Goal: Information Seeking & Learning: Learn about a topic

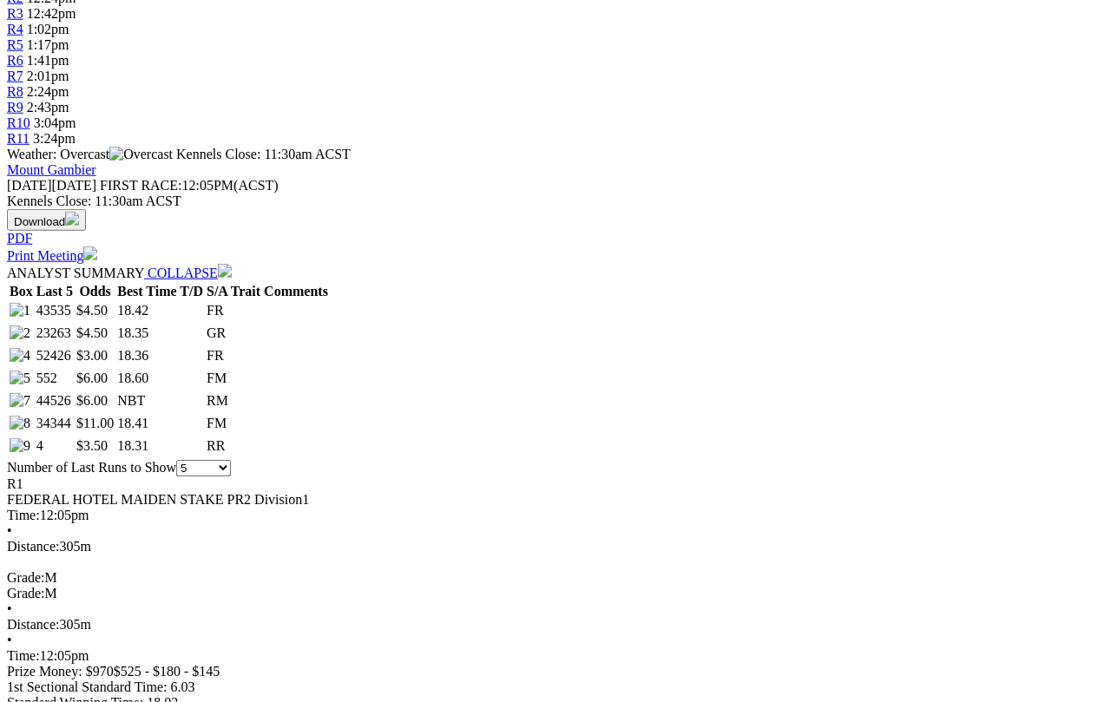
scroll to position [644, 0]
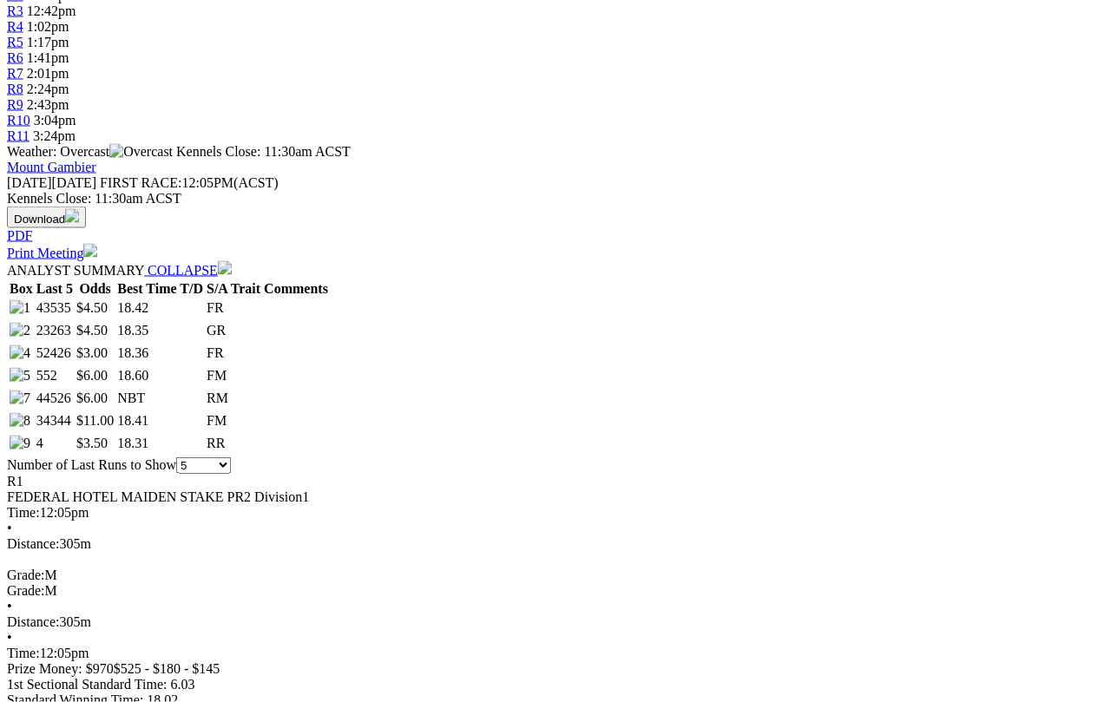
select select "10"
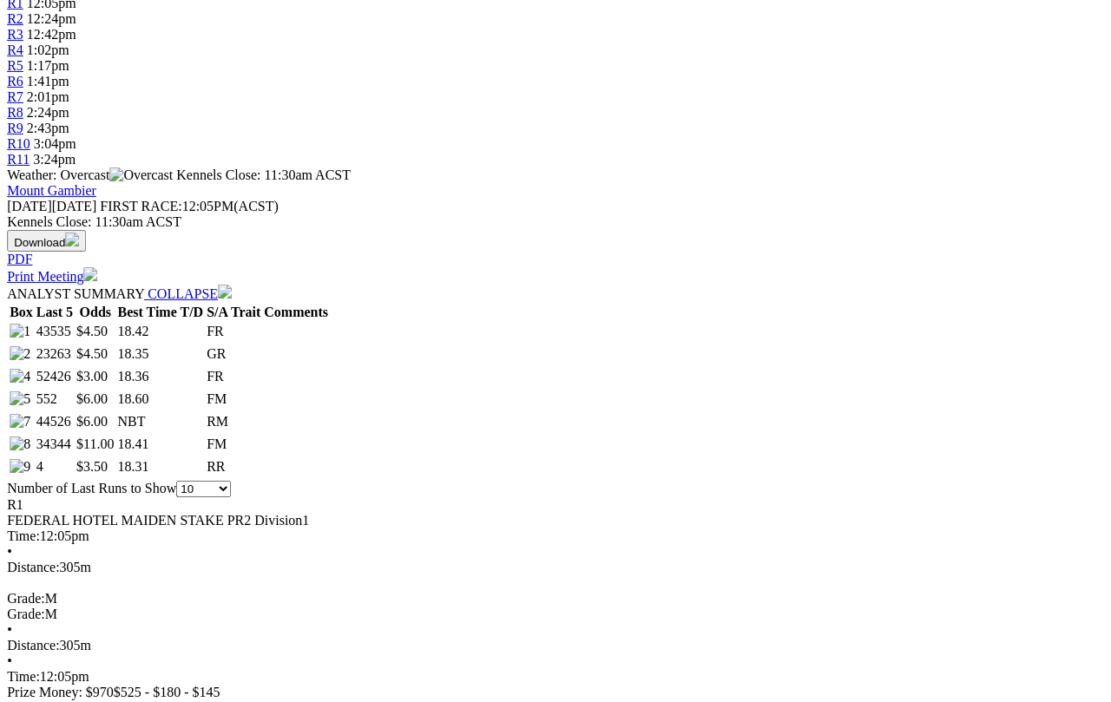
scroll to position [622, 41]
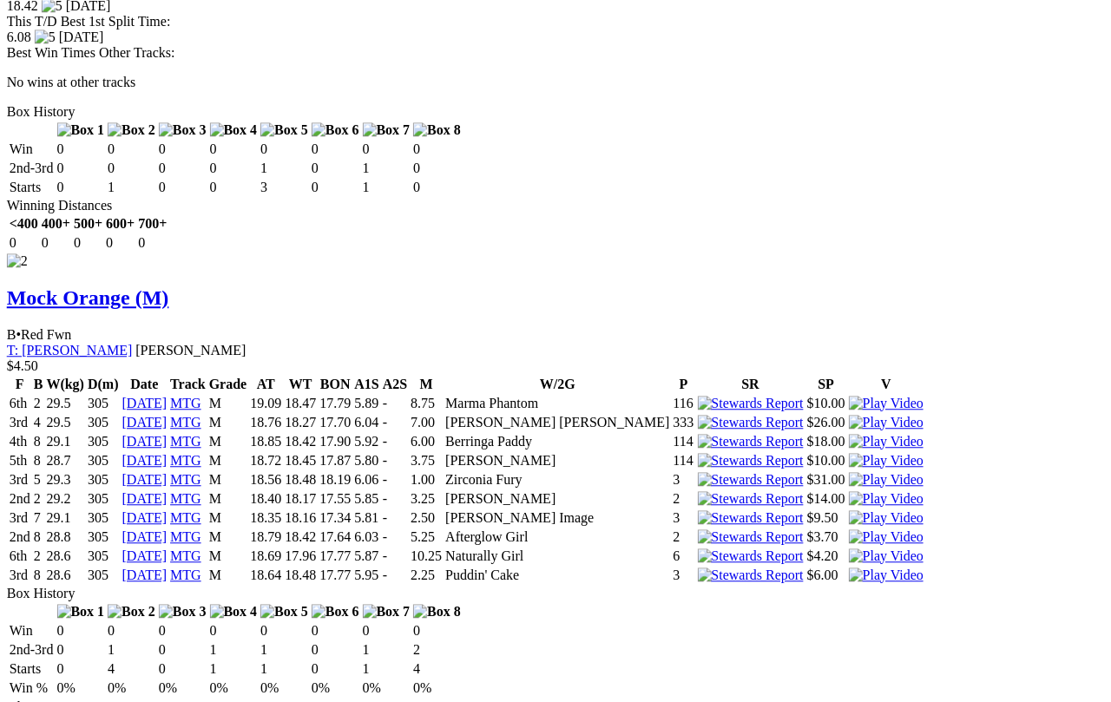
scroll to position [2186, 13]
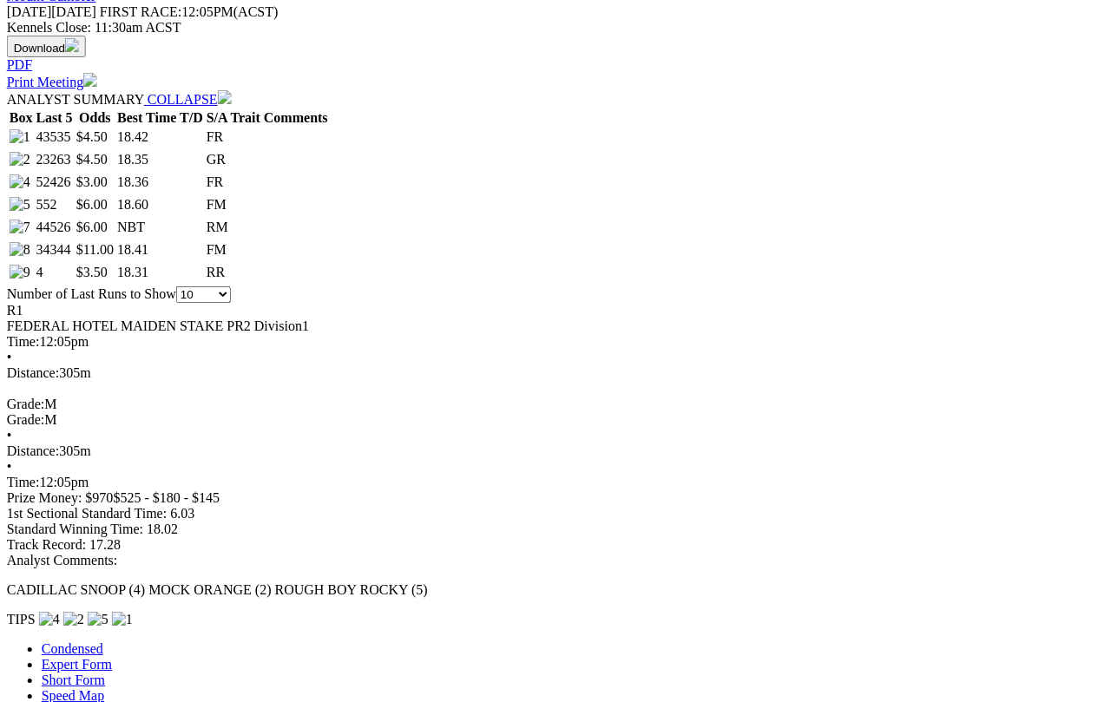
scroll to position [798, 13]
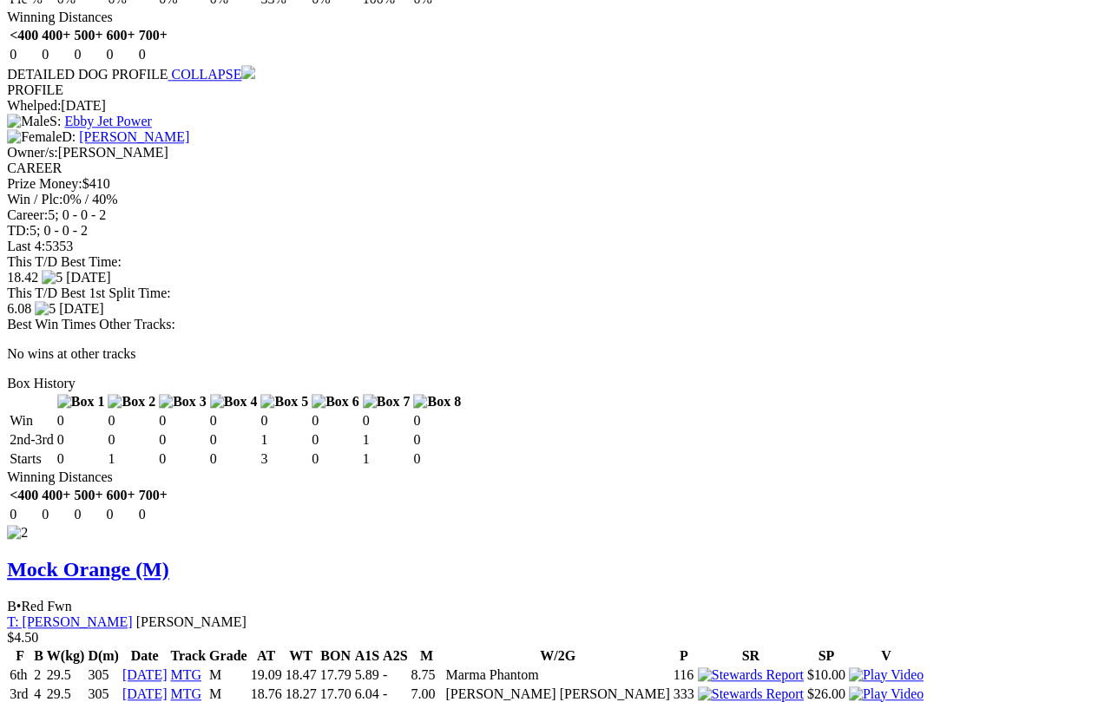
scroll to position [1909, 1]
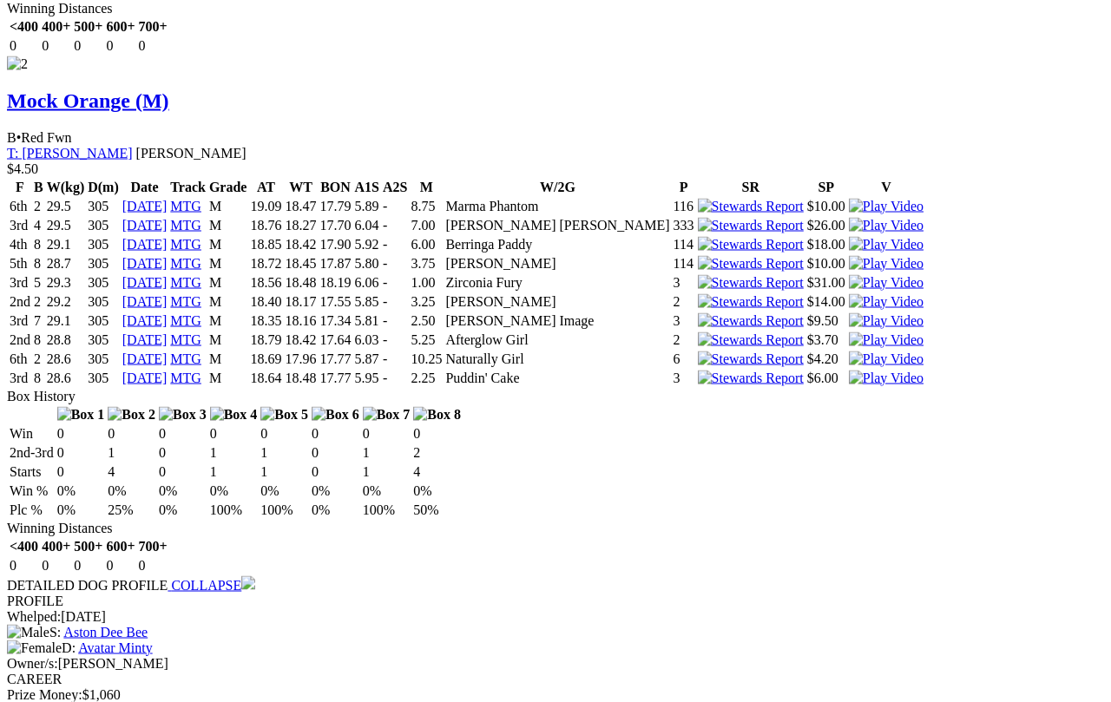
scroll to position [2378, 0]
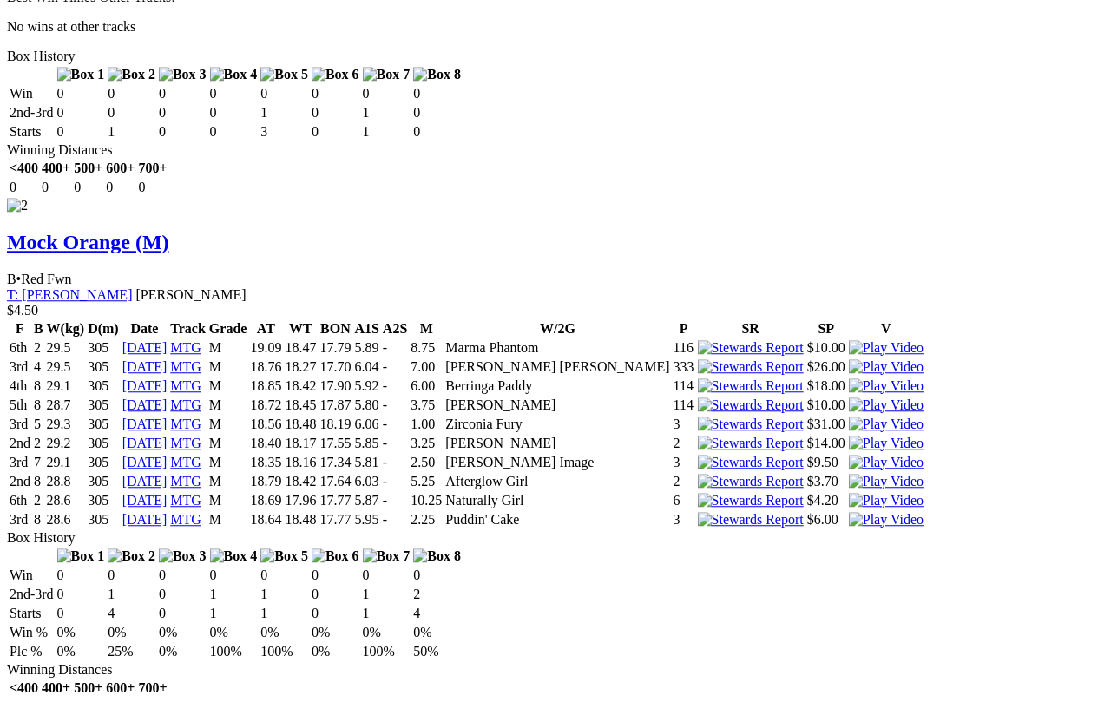
scroll to position [2234, 10]
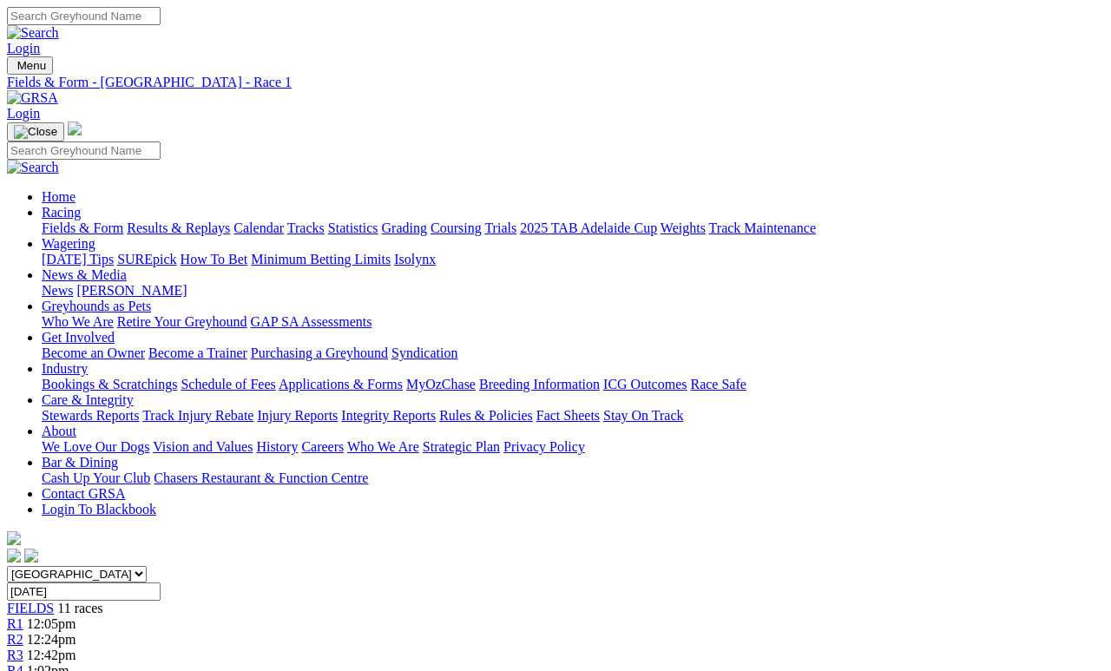
click at [23, 632] on span "R2" at bounding box center [15, 639] width 16 height 15
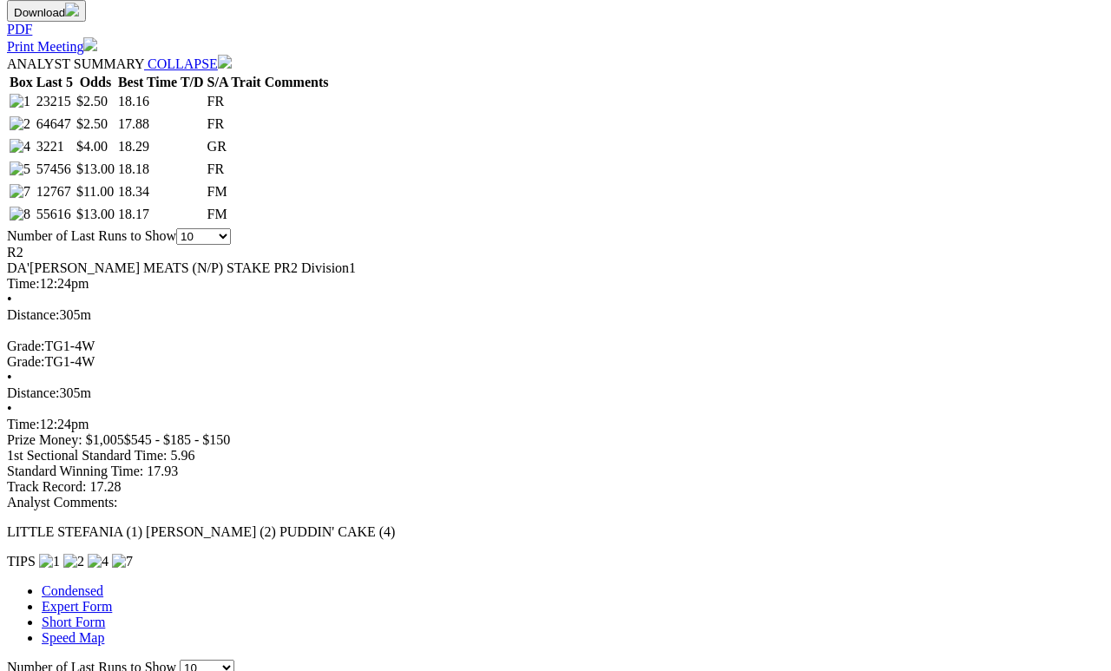
scroll to position [852, 0]
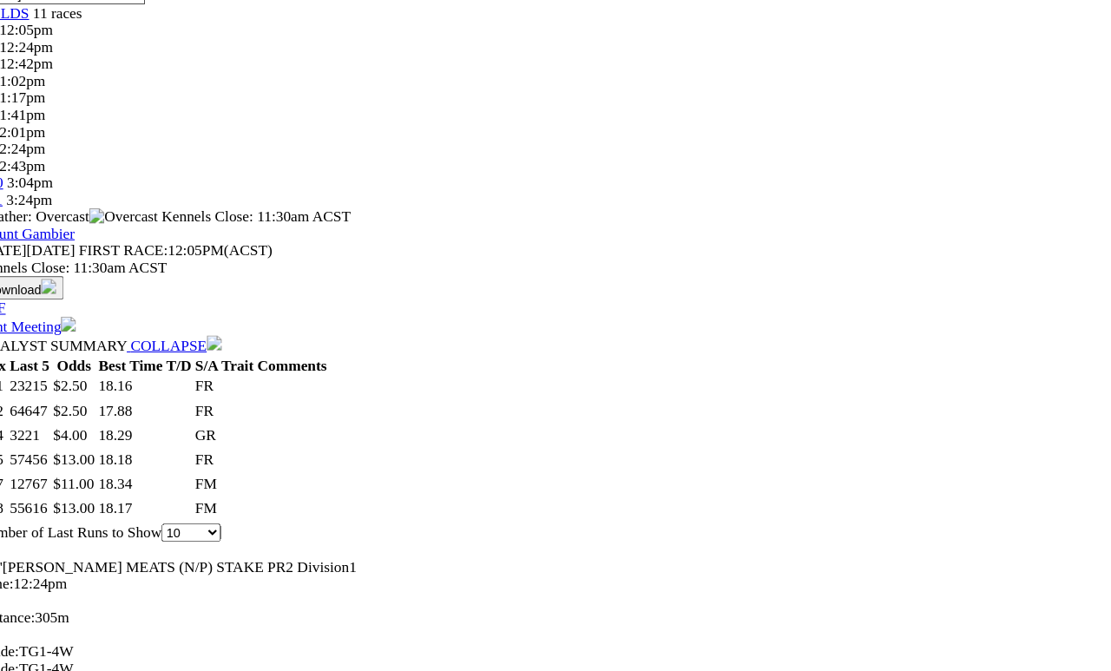
scroll to position [597, 0]
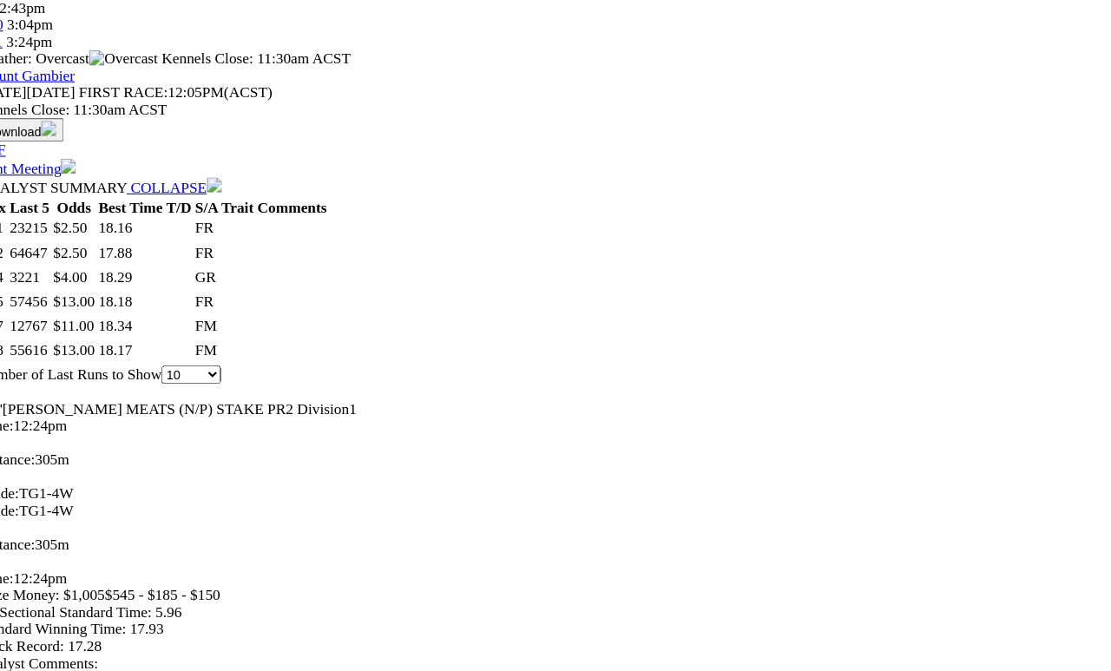
scroll to position [742, 0]
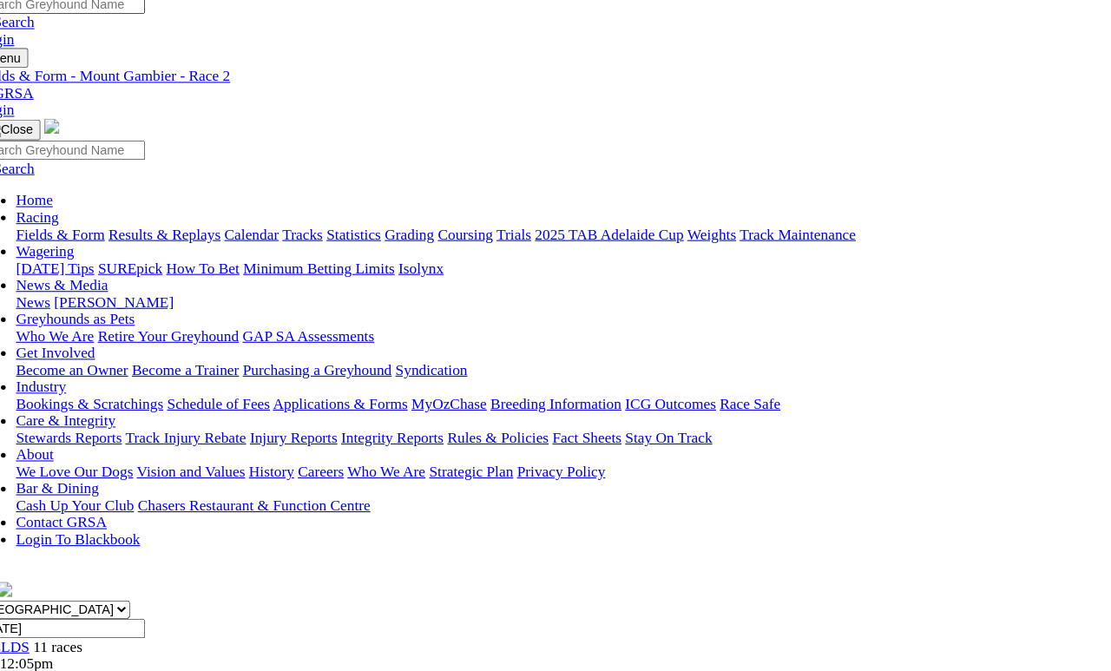
scroll to position [0, 0]
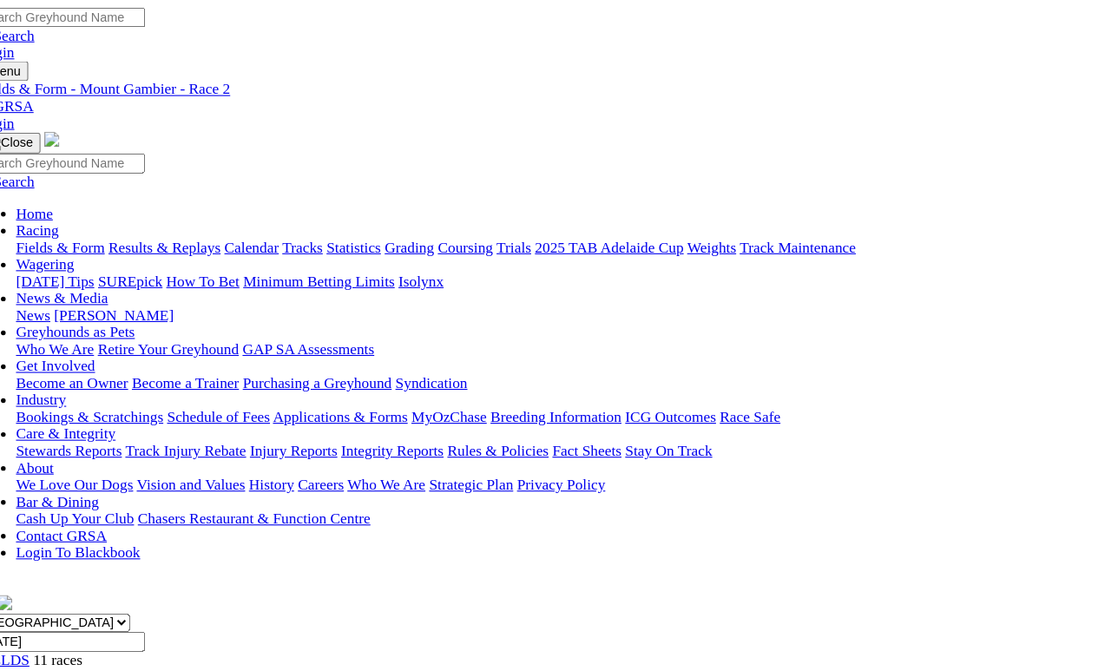
click at [23, 618] on span "R3" at bounding box center [15, 655] width 16 height 15
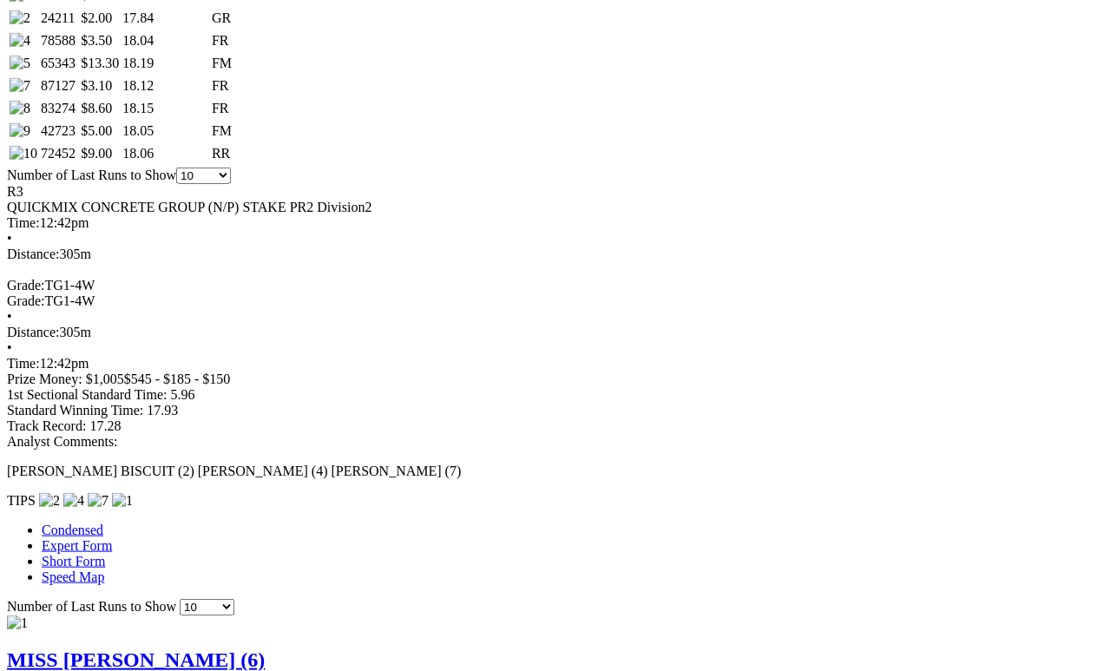
scroll to position [959, 0]
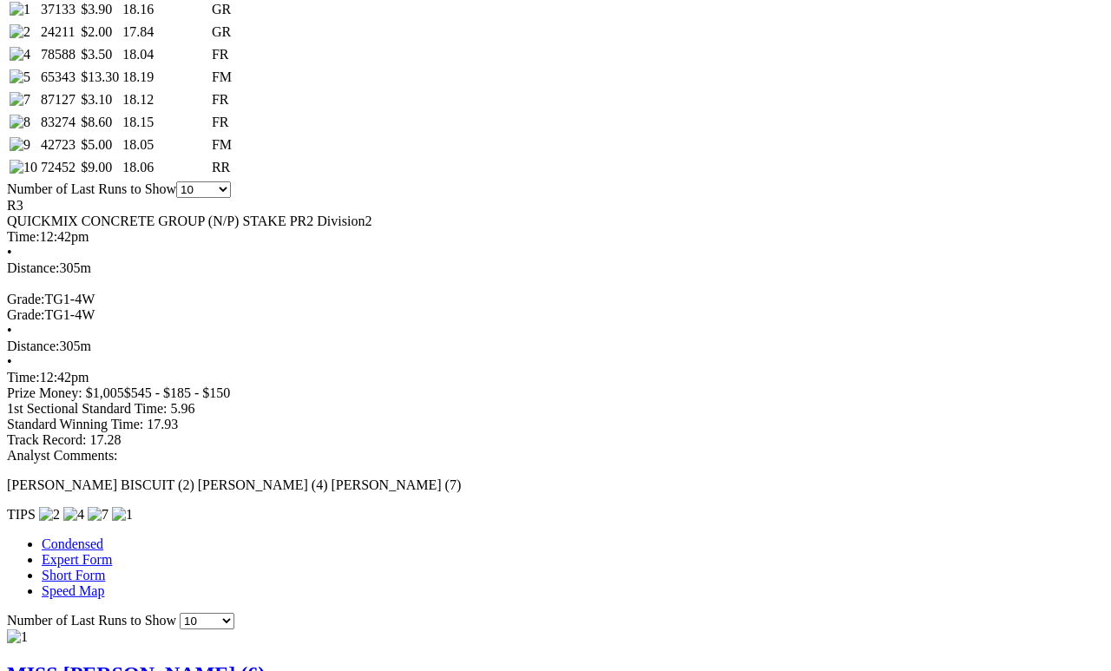
scroll to position [945, 0]
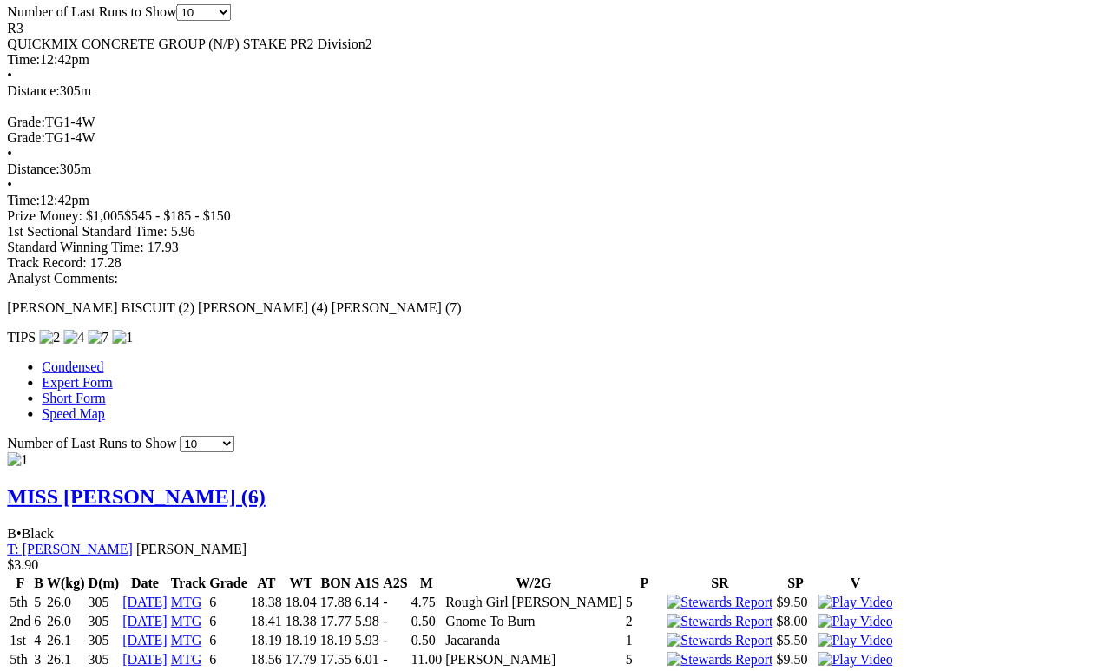
scroll to position [1120, 154]
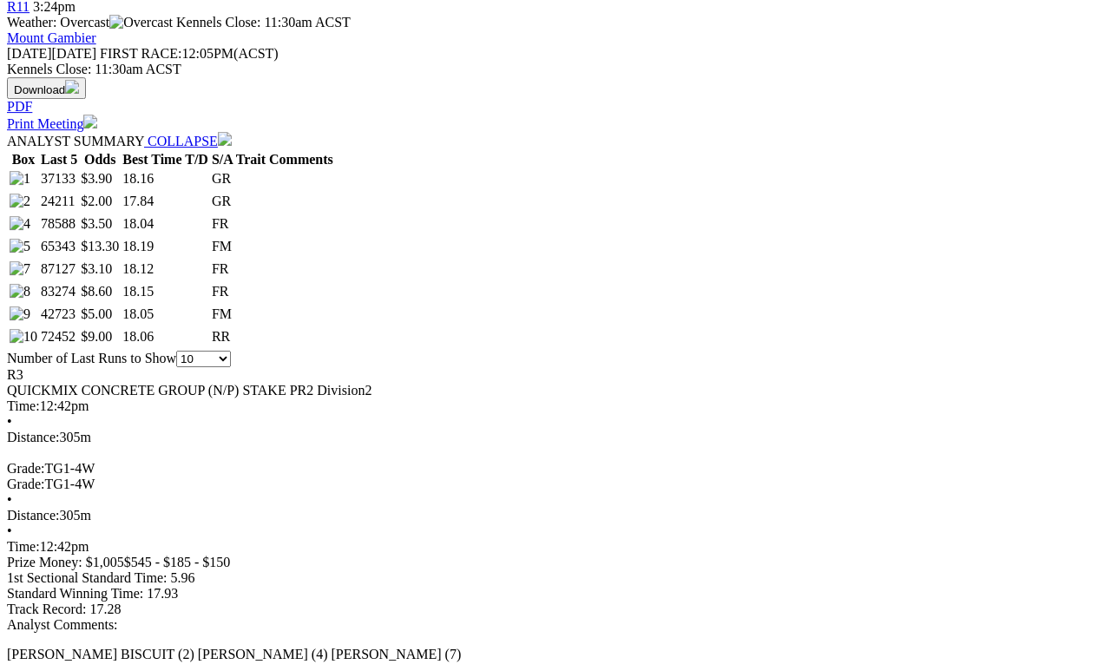
scroll to position [773, 0]
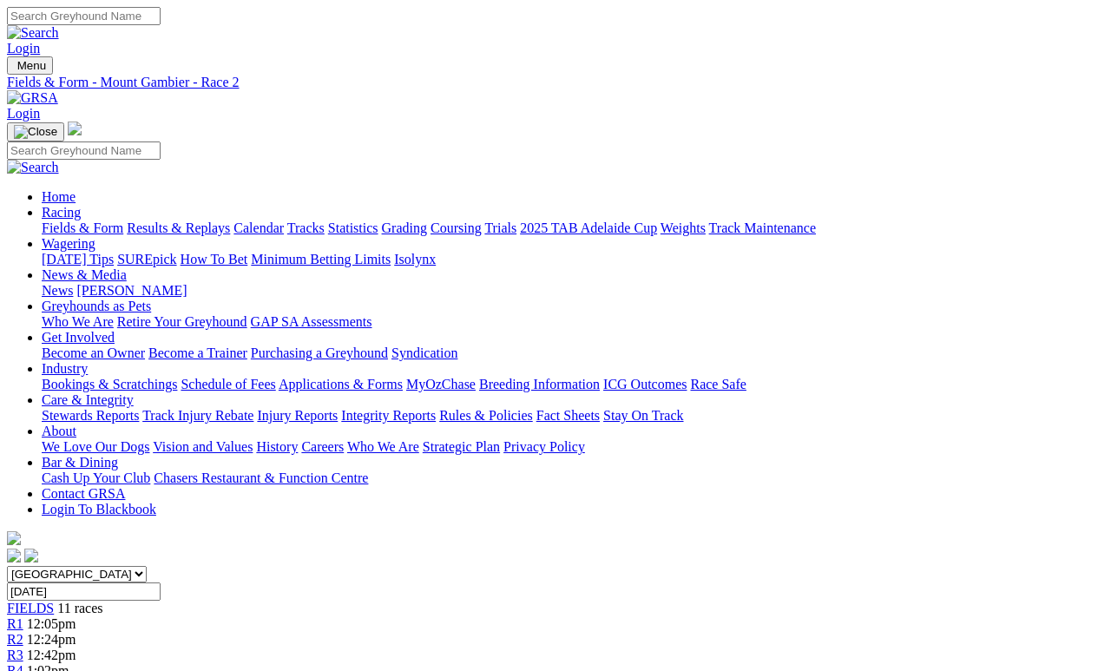
scroll to position [46, 20]
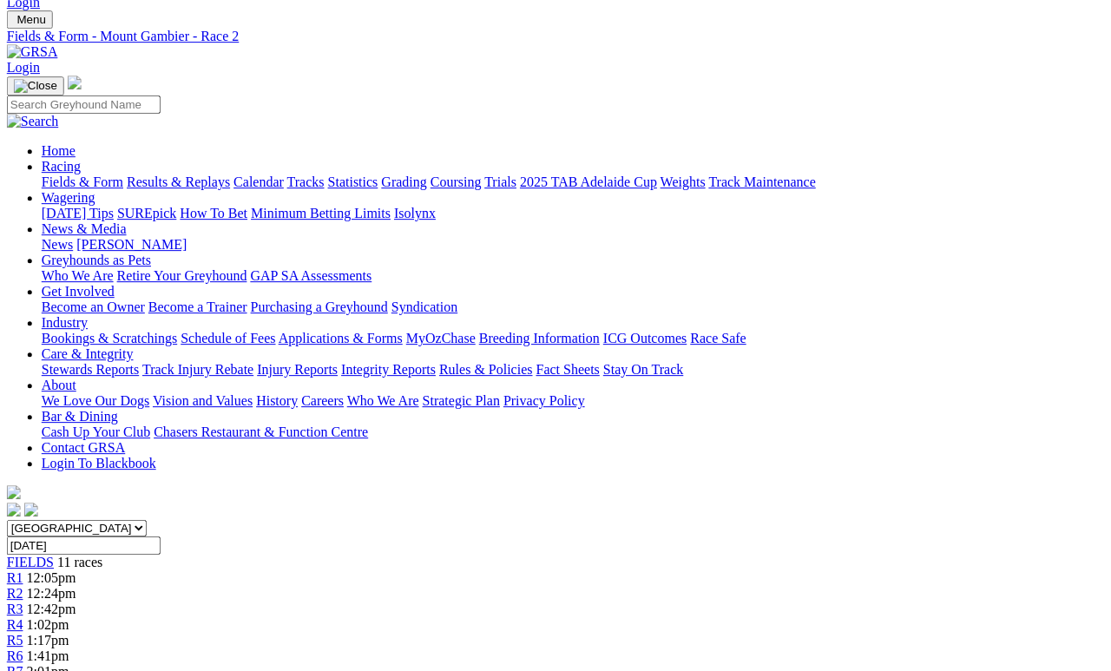
click at [23, 602] on span "R3" at bounding box center [15, 609] width 16 height 15
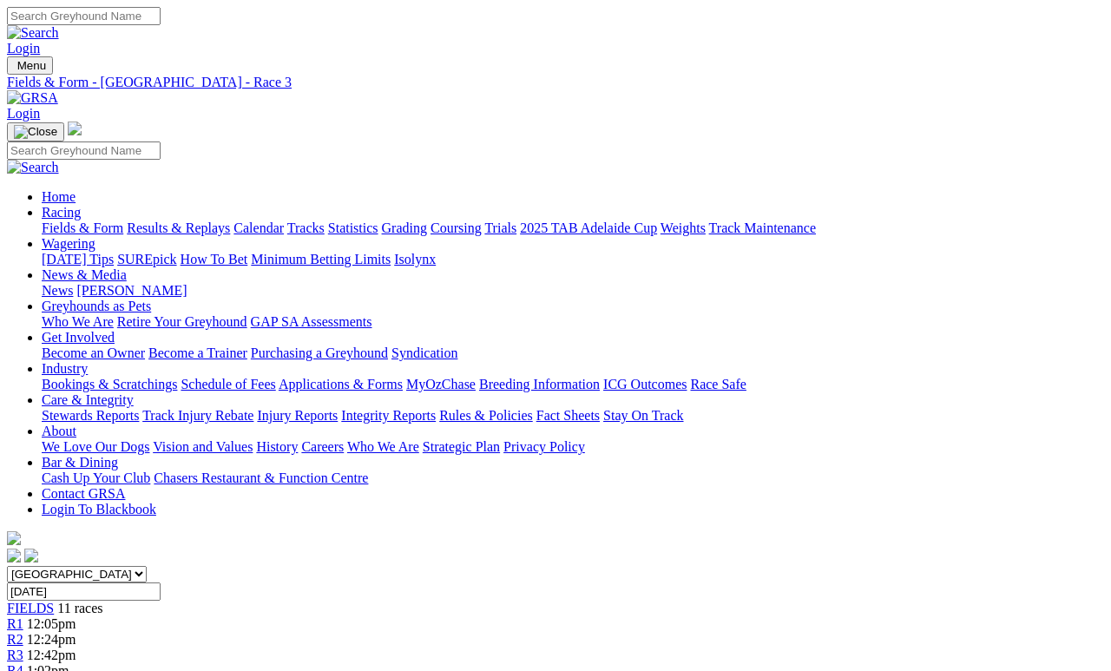
click at [23, 663] on span "R4" at bounding box center [15, 670] width 16 height 15
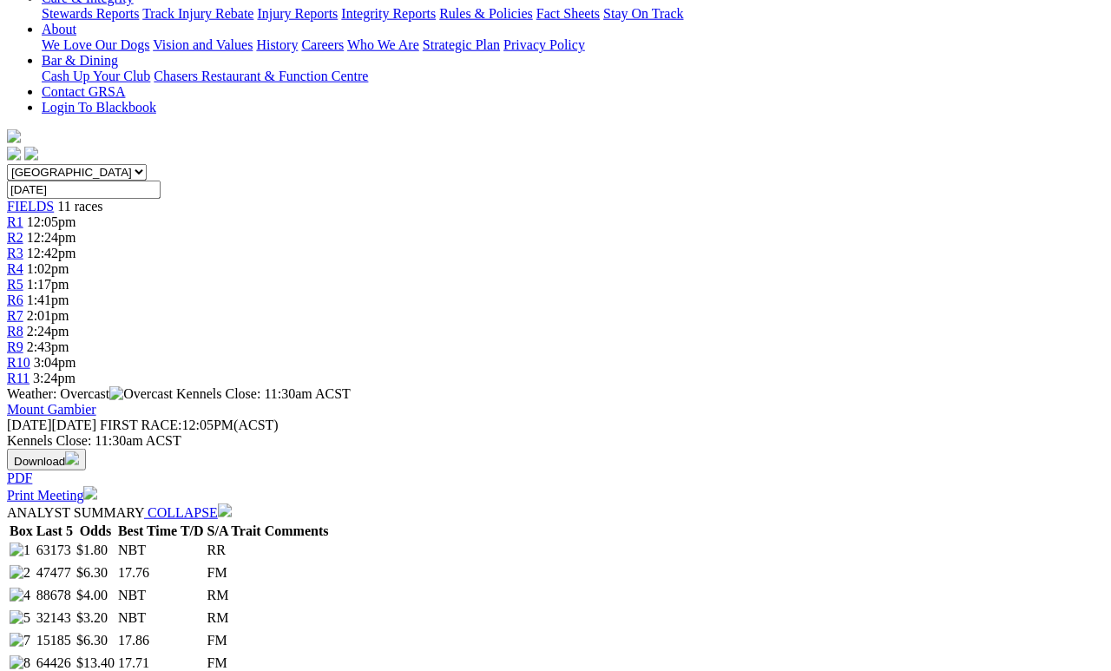
scroll to position [403, 0]
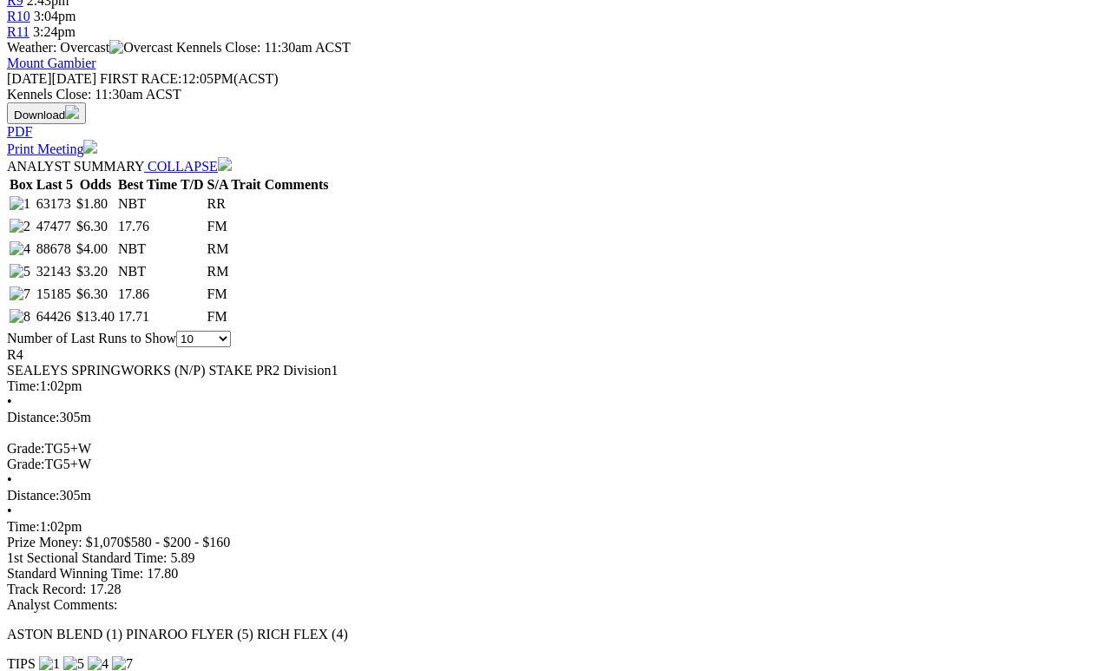
scroll to position [750, 0]
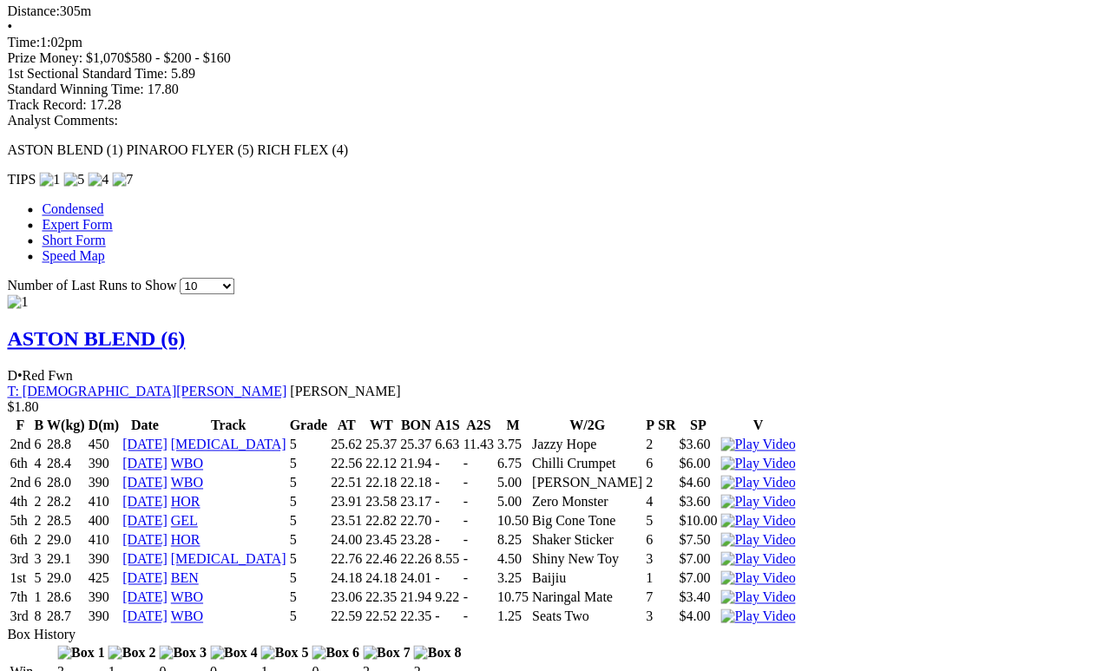
scroll to position [1234, 4]
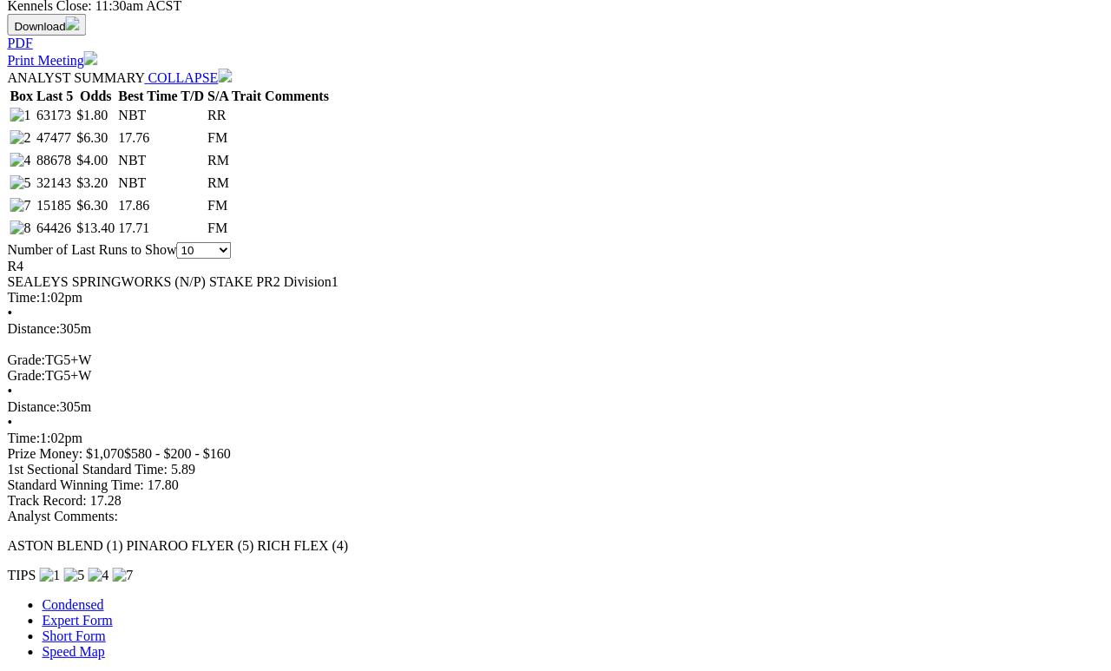
scroll to position [838, 4]
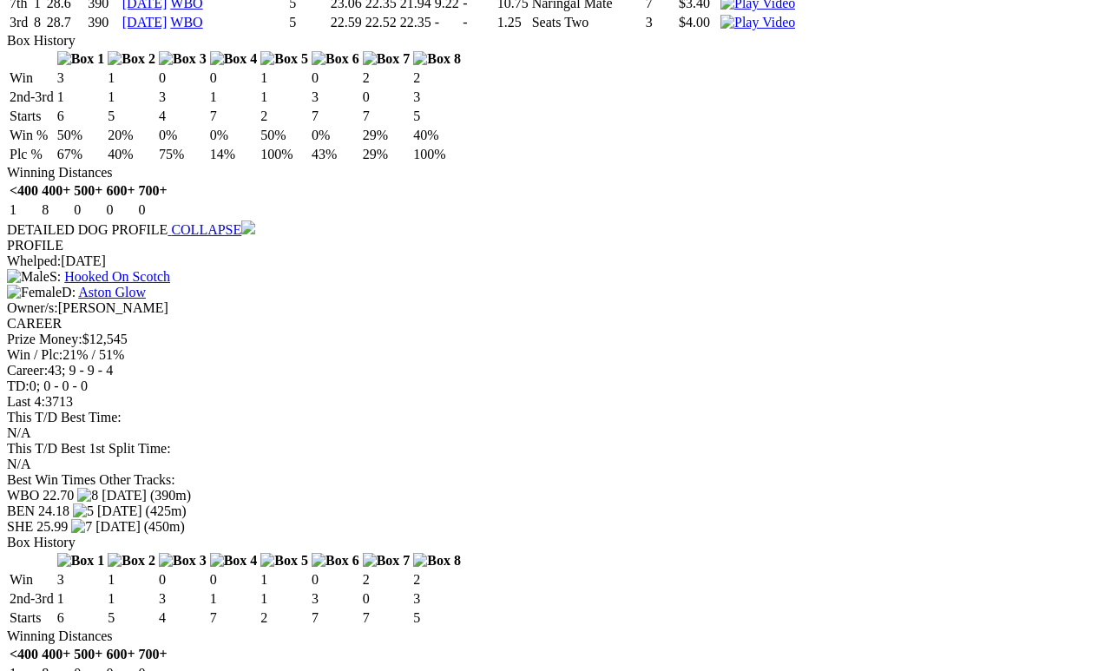
scroll to position [1831, 0]
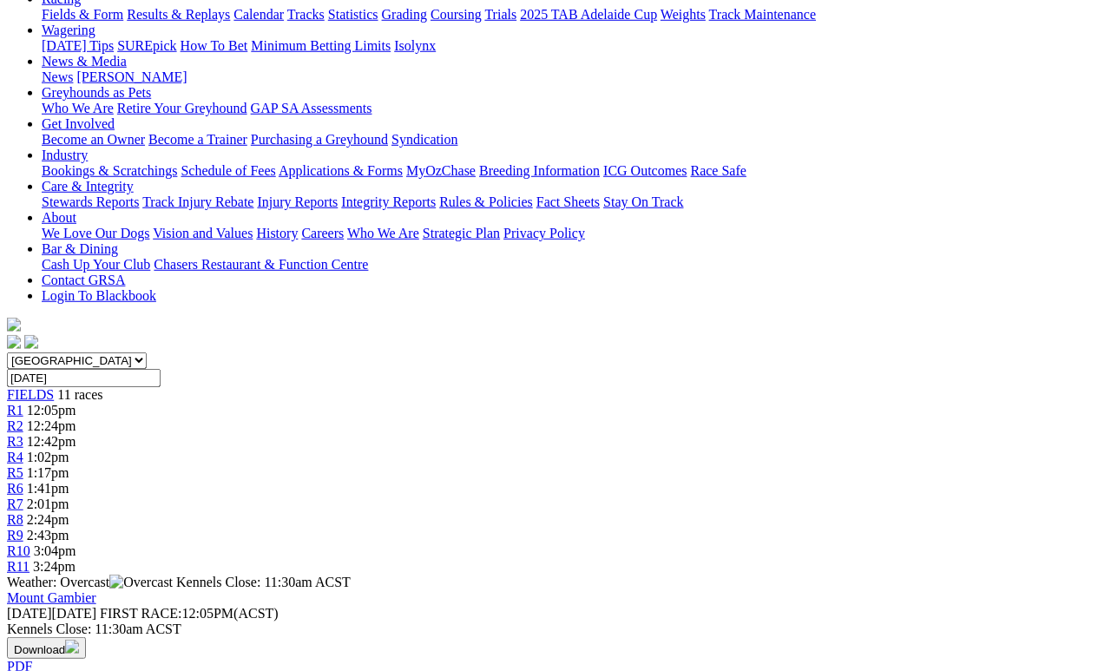
scroll to position [216, 0]
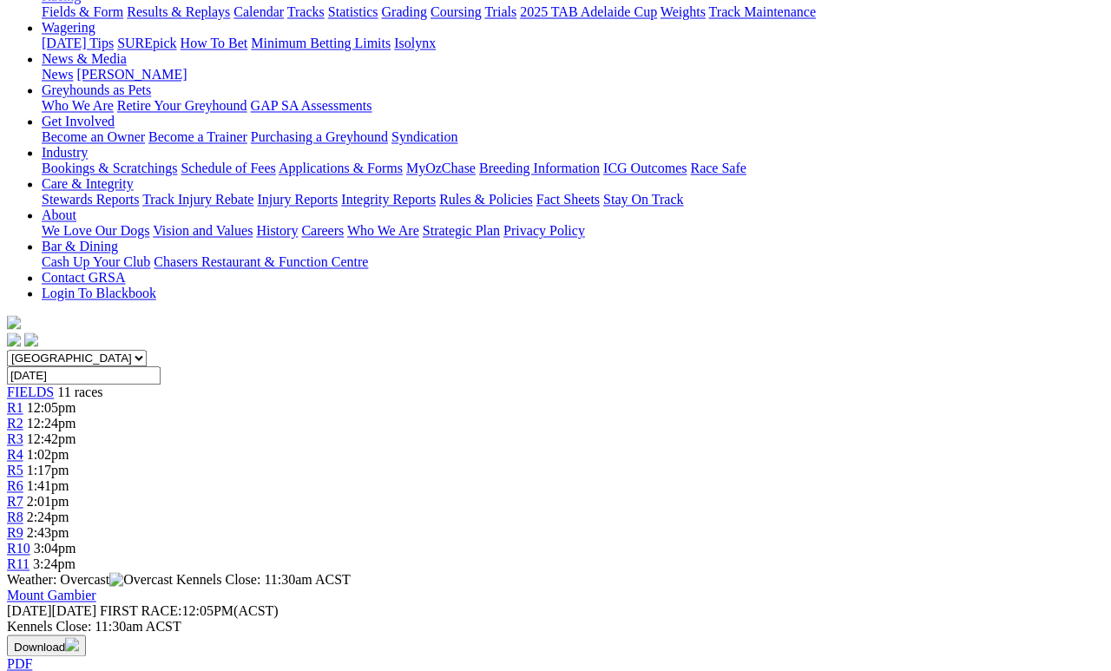
click at [23, 463] on span "R5" at bounding box center [15, 470] width 16 height 15
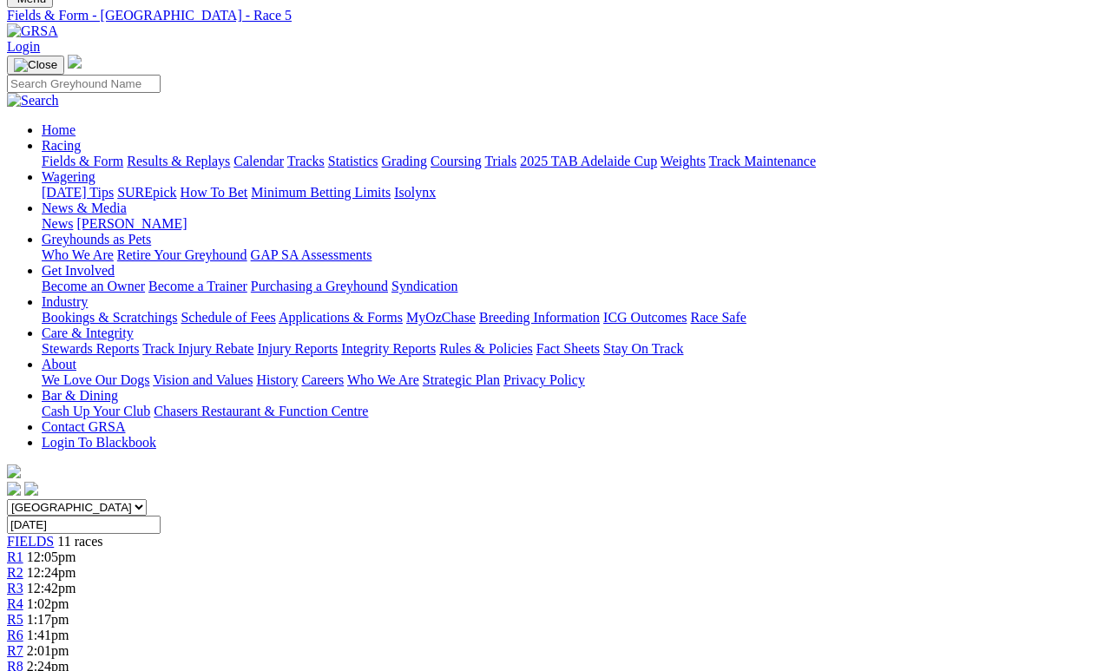
scroll to position [66, 0]
click at [23, 566] on span "R2" at bounding box center [15, 573] width 16 height 15
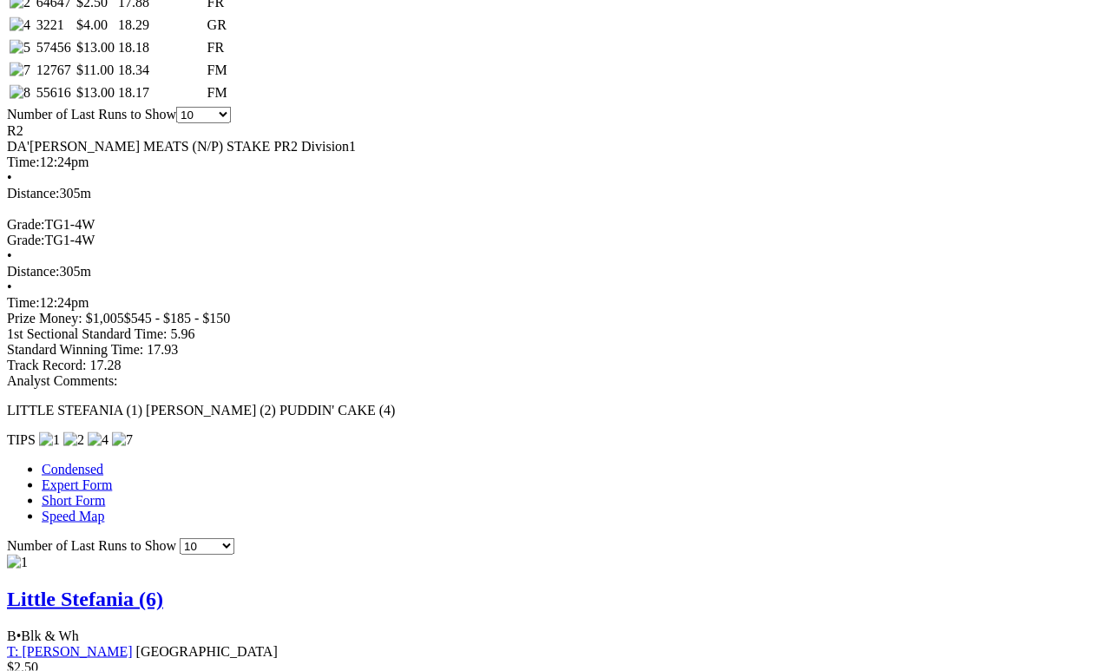
scroll to position [973, 0]
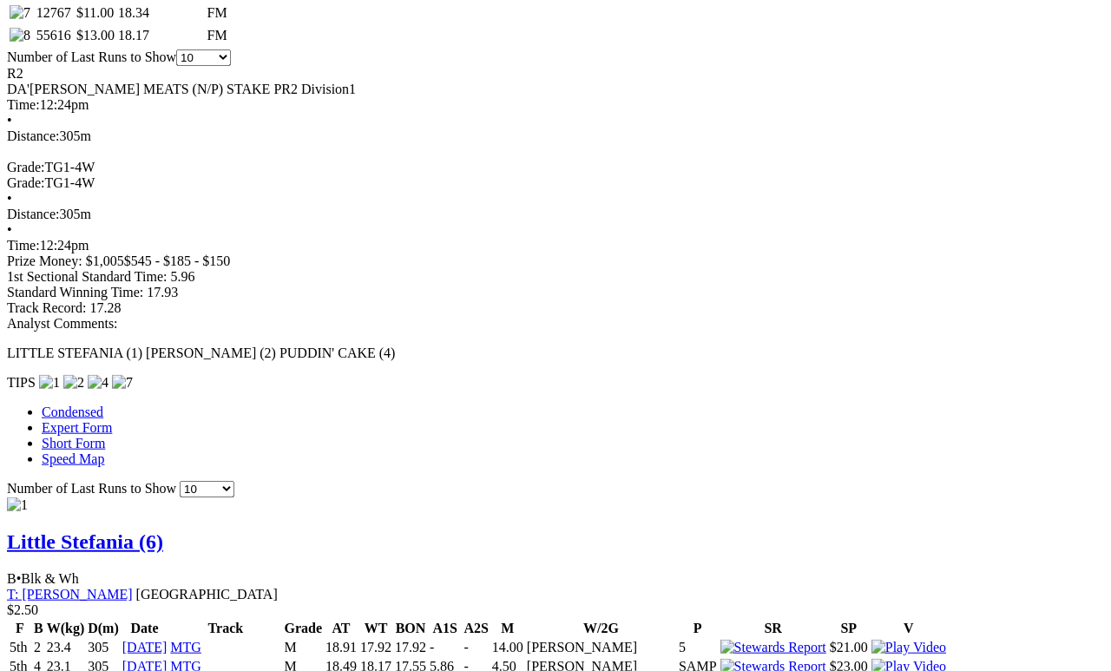
scroll to position [1113, 0]
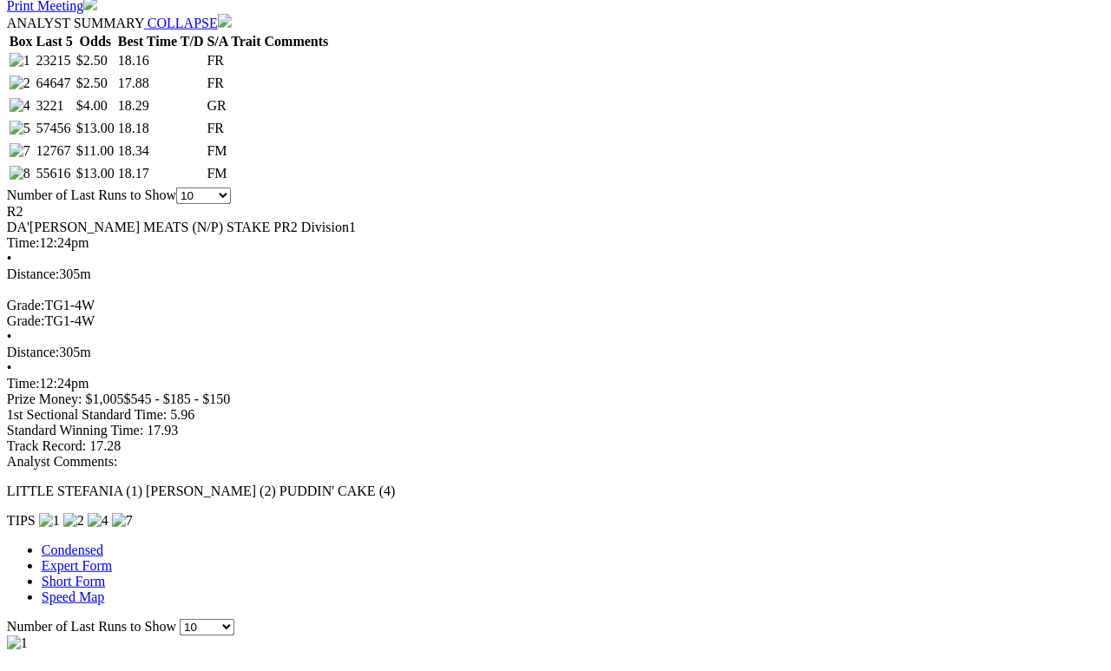
scroll to position [892, 20]
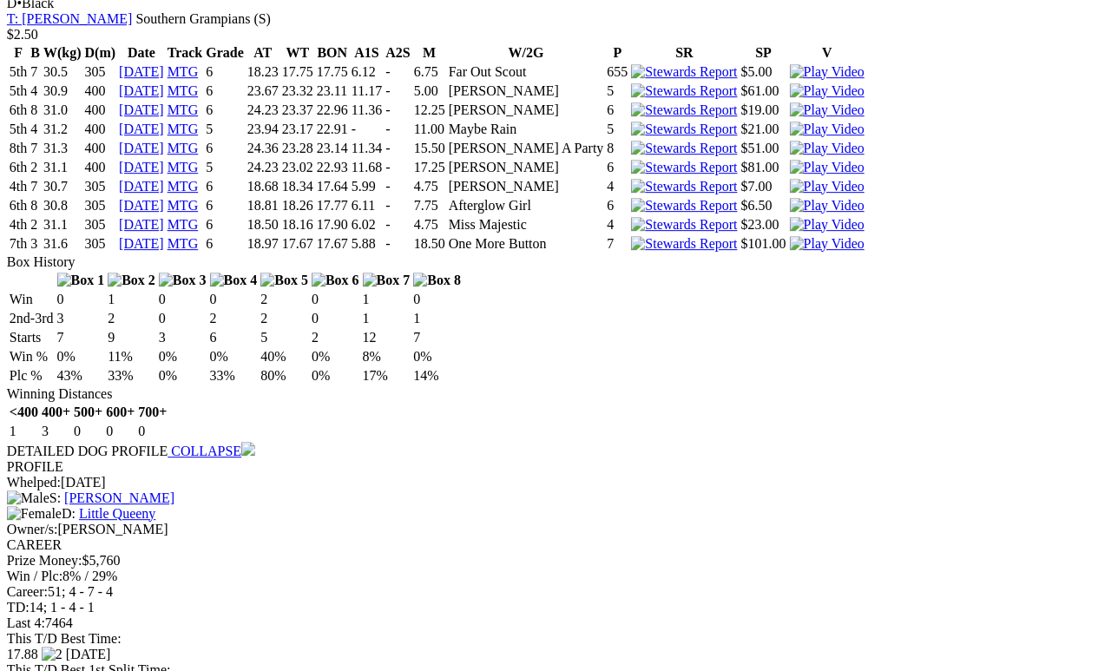
scroll to position [2556, 20]
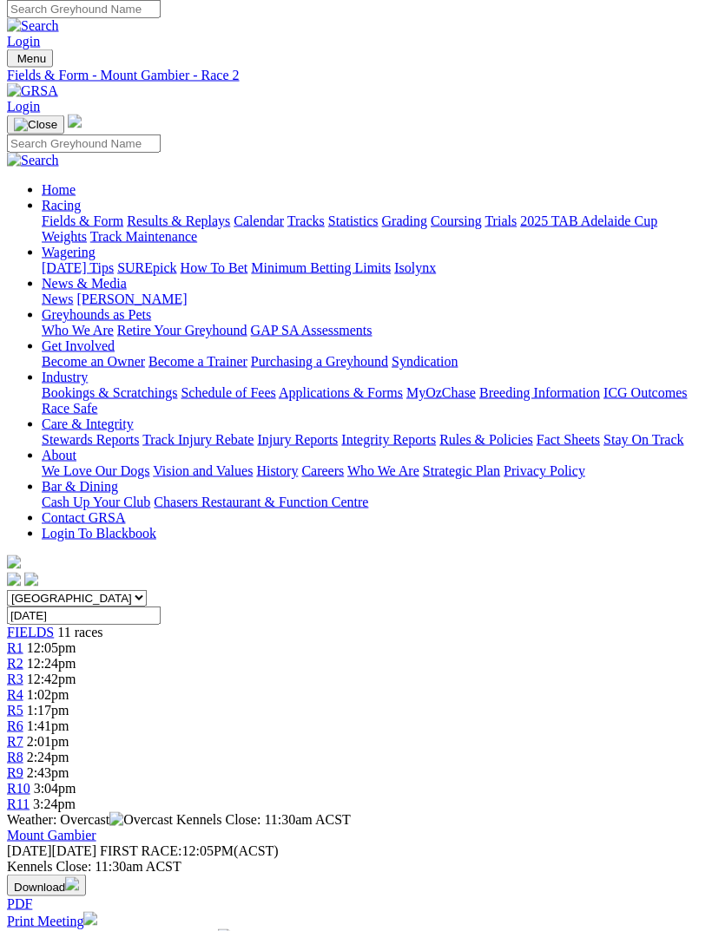
scroll to position [0, 0]
